Goal: Obtain resource: Download file/media

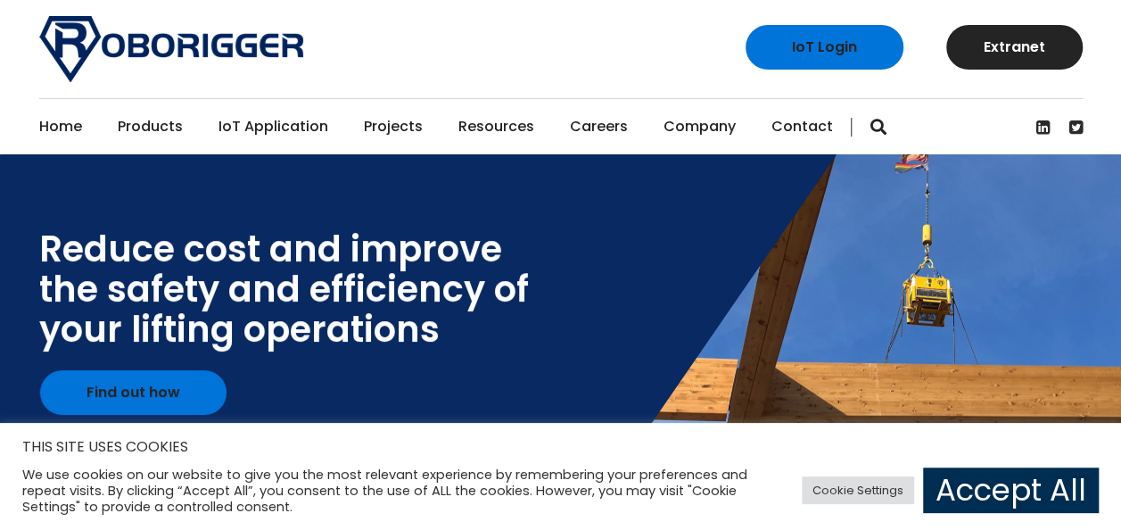
click at [982, 485] on link "Accept All" at bounding box center [1011, 489] width 176 height 45
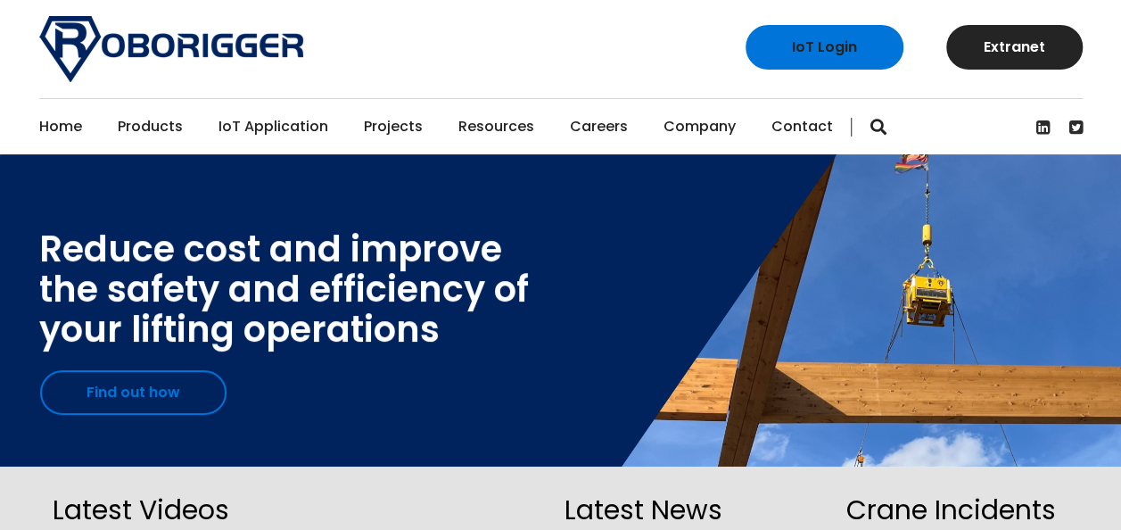
click at [143, 403] on link "Find out how" at bounding box center [133, 392] width 186 height 45
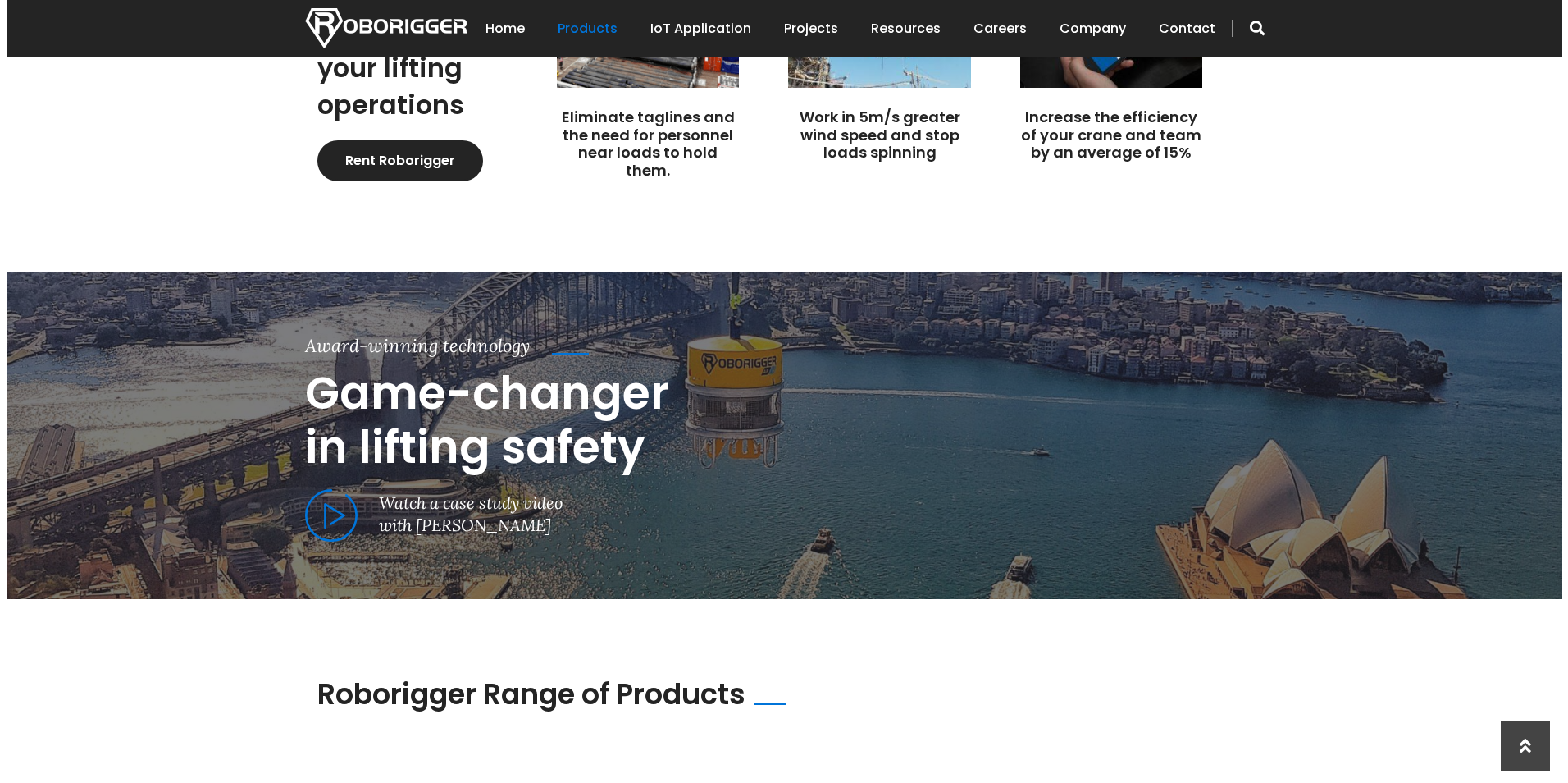
scroll to position [625, 0]
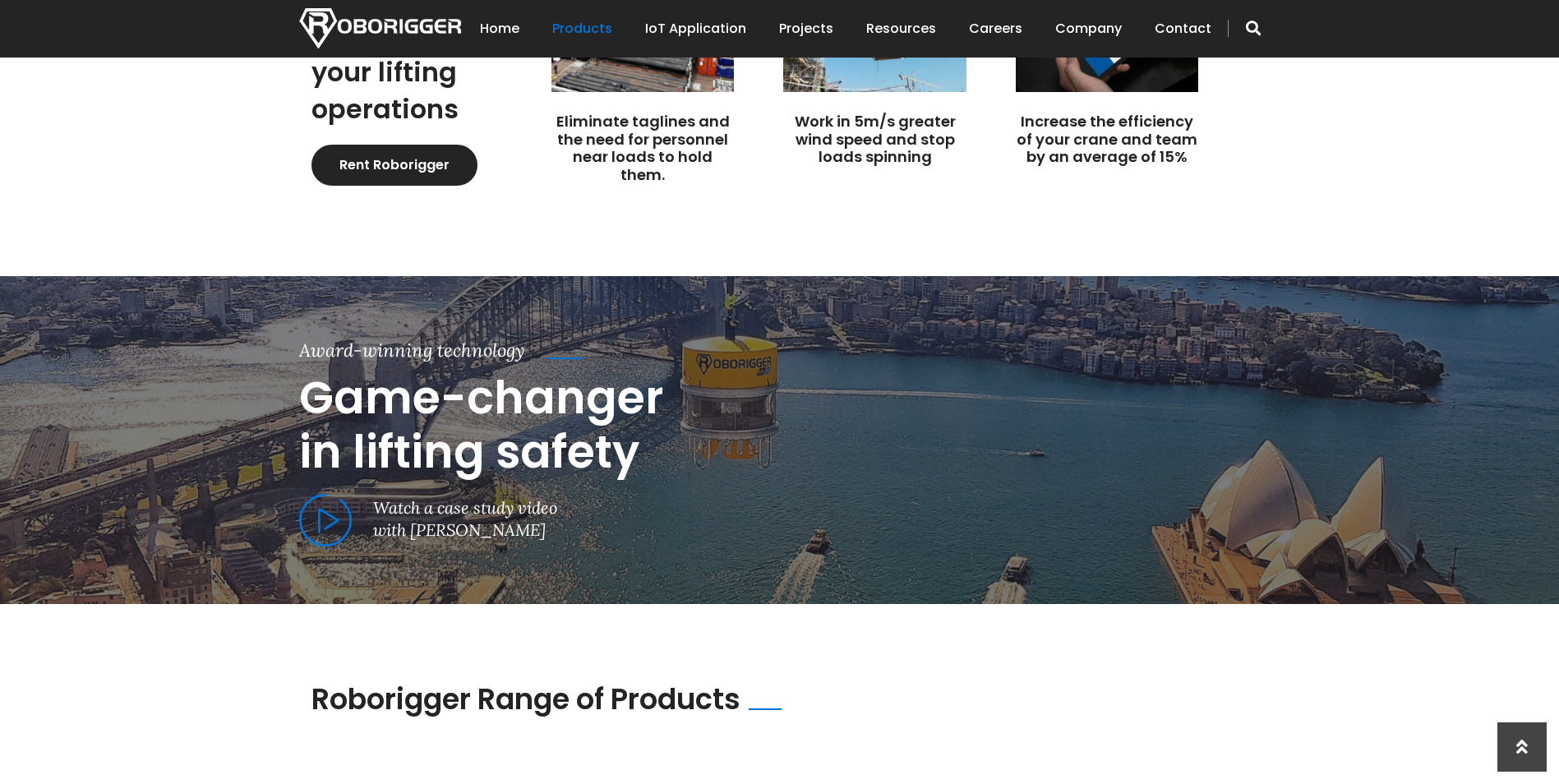
click at [331, 487] on span at bounding box center [325, 521] width 53 height 53
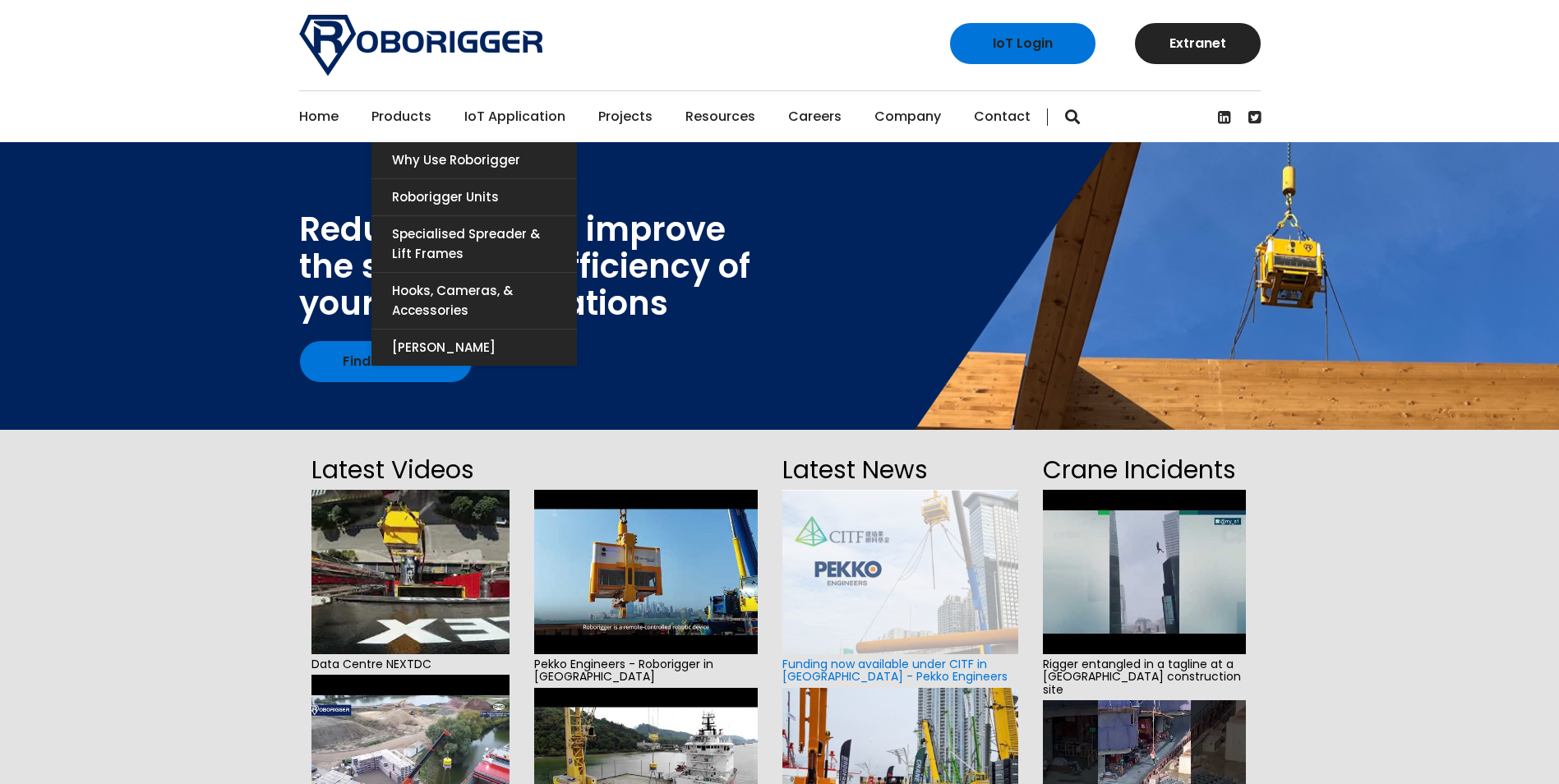
click at [414, 120] on link "Products" at bounding box center [401, 116] width 60 height 51
click at [418, 193] on link "Roborigger Units" at bounding box center [474, 196] width 205 height 36
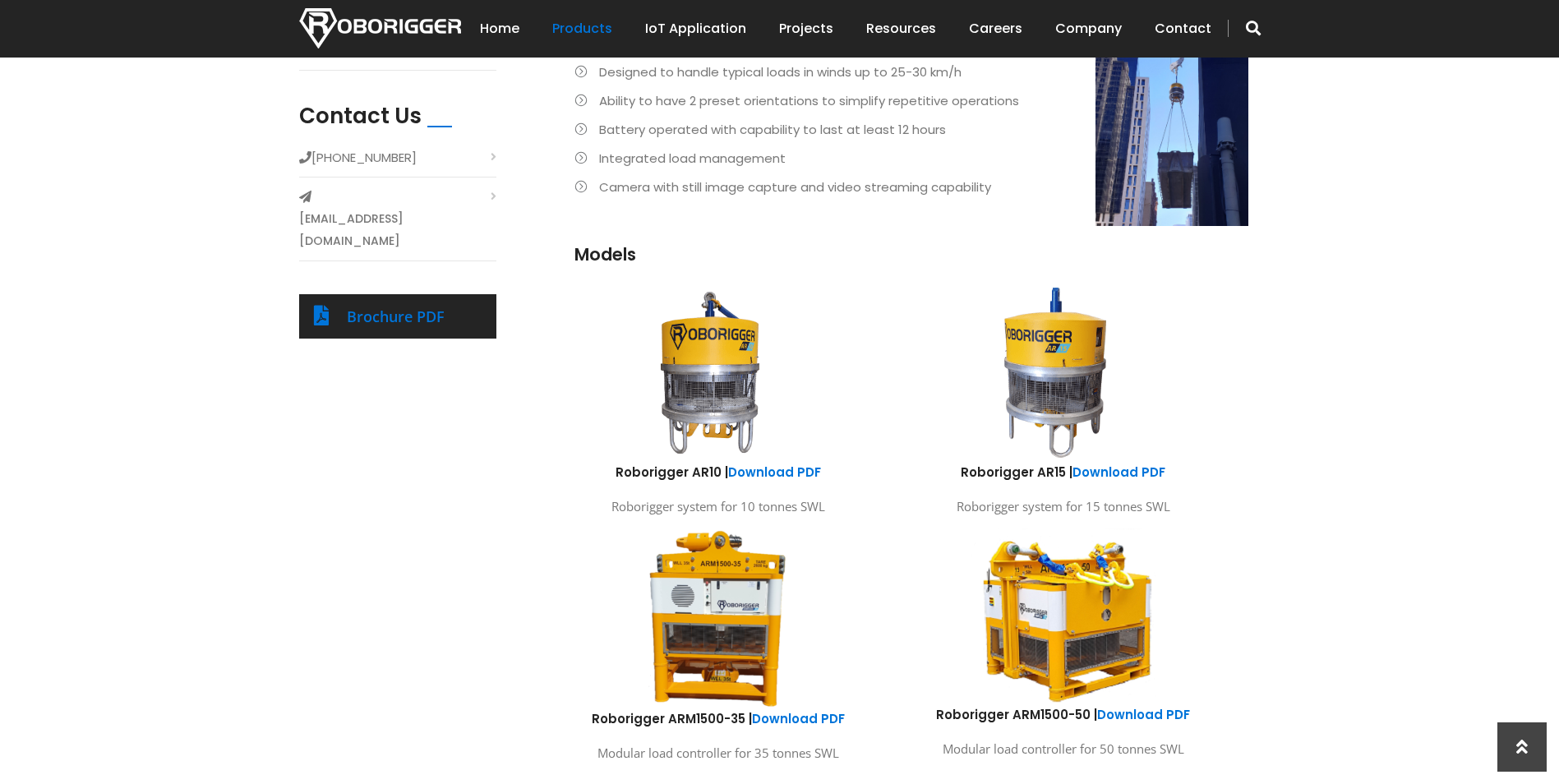
scroll to position [656, 0]
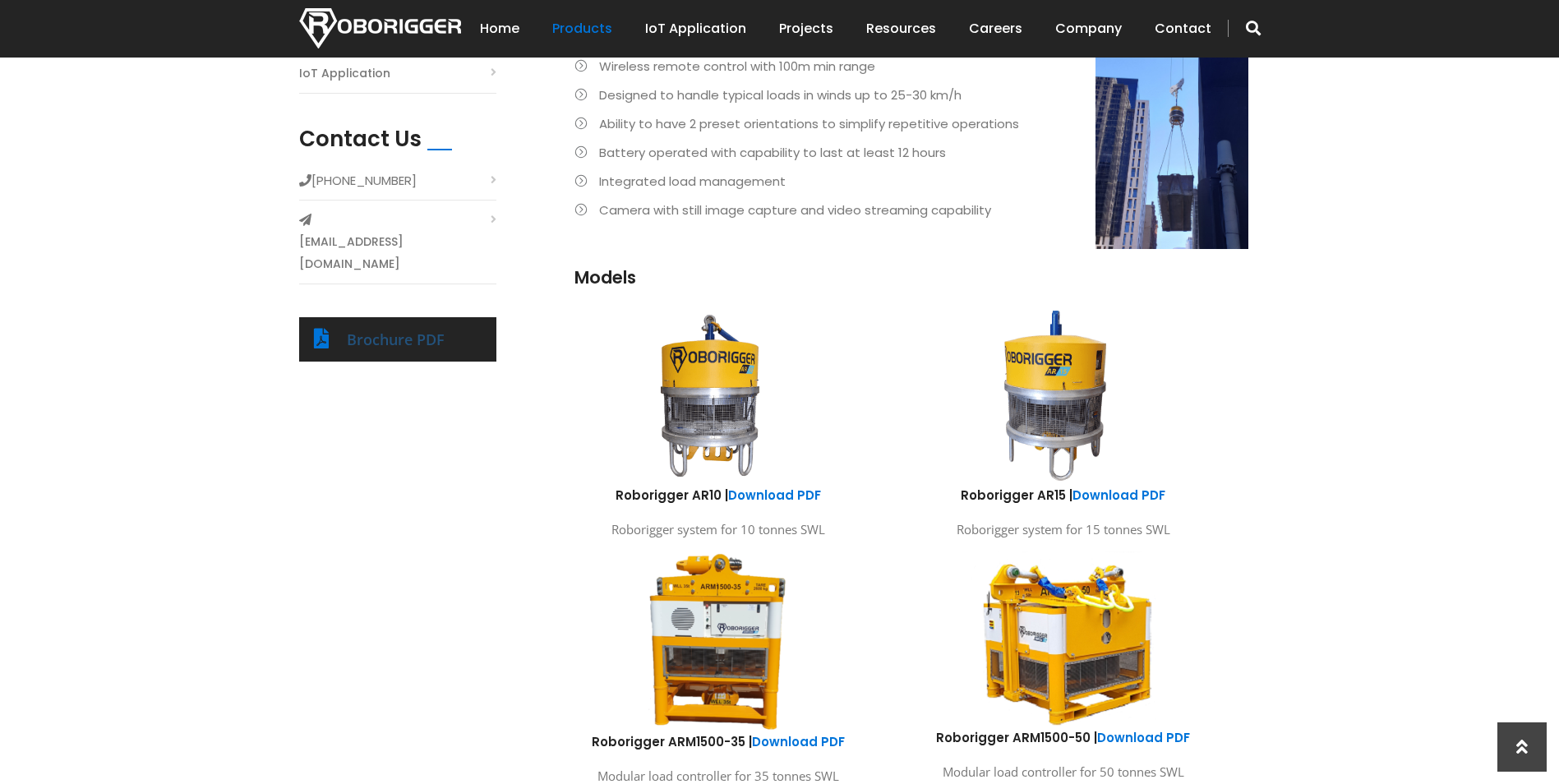
click at [404, 330] on link "Brochure PDF" at bounding box center [395, 339] width 98 height 19
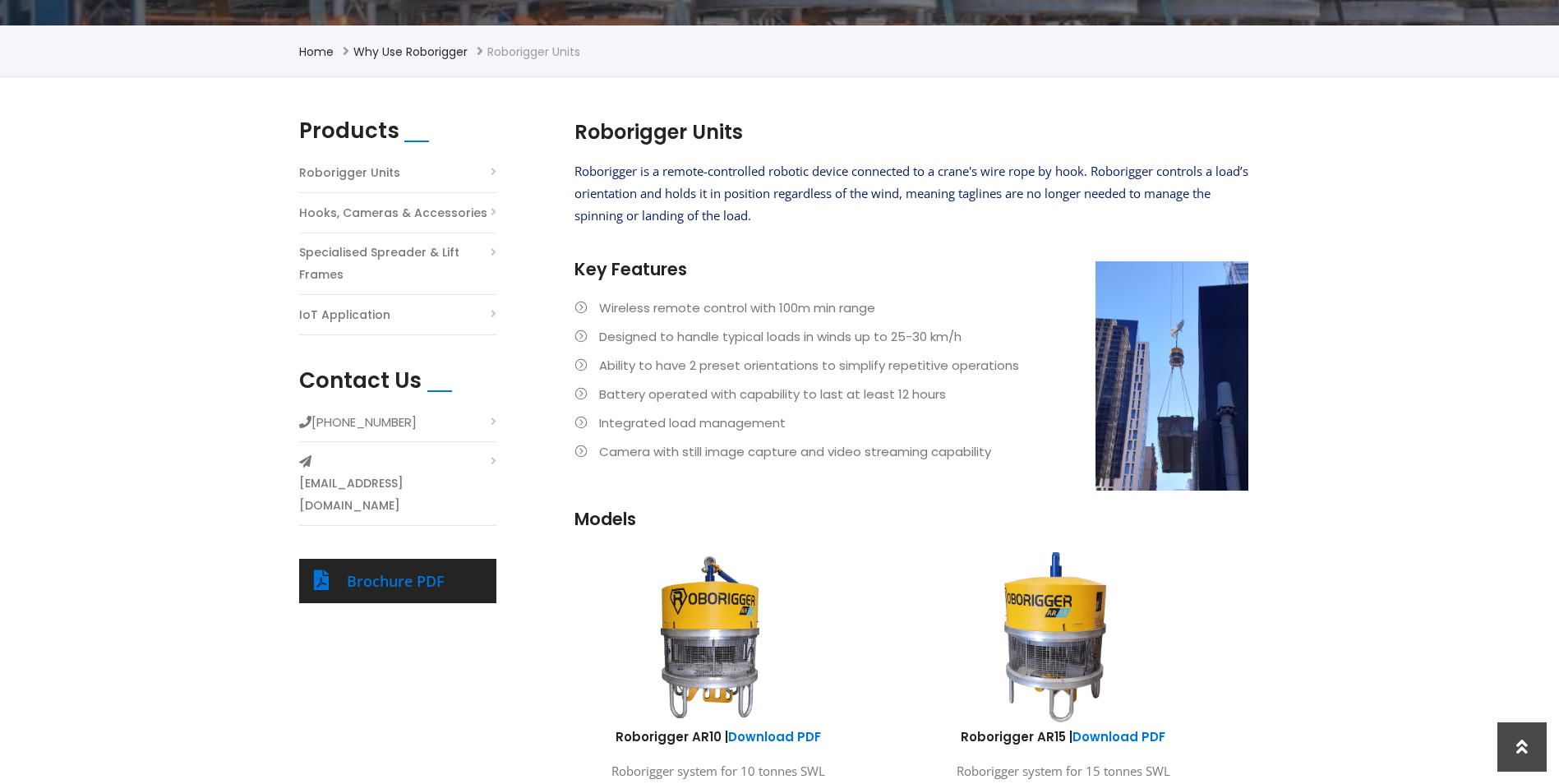
scroll to position [0, 0]
